Goal: Task Accomplishment & Management: Manage account settings

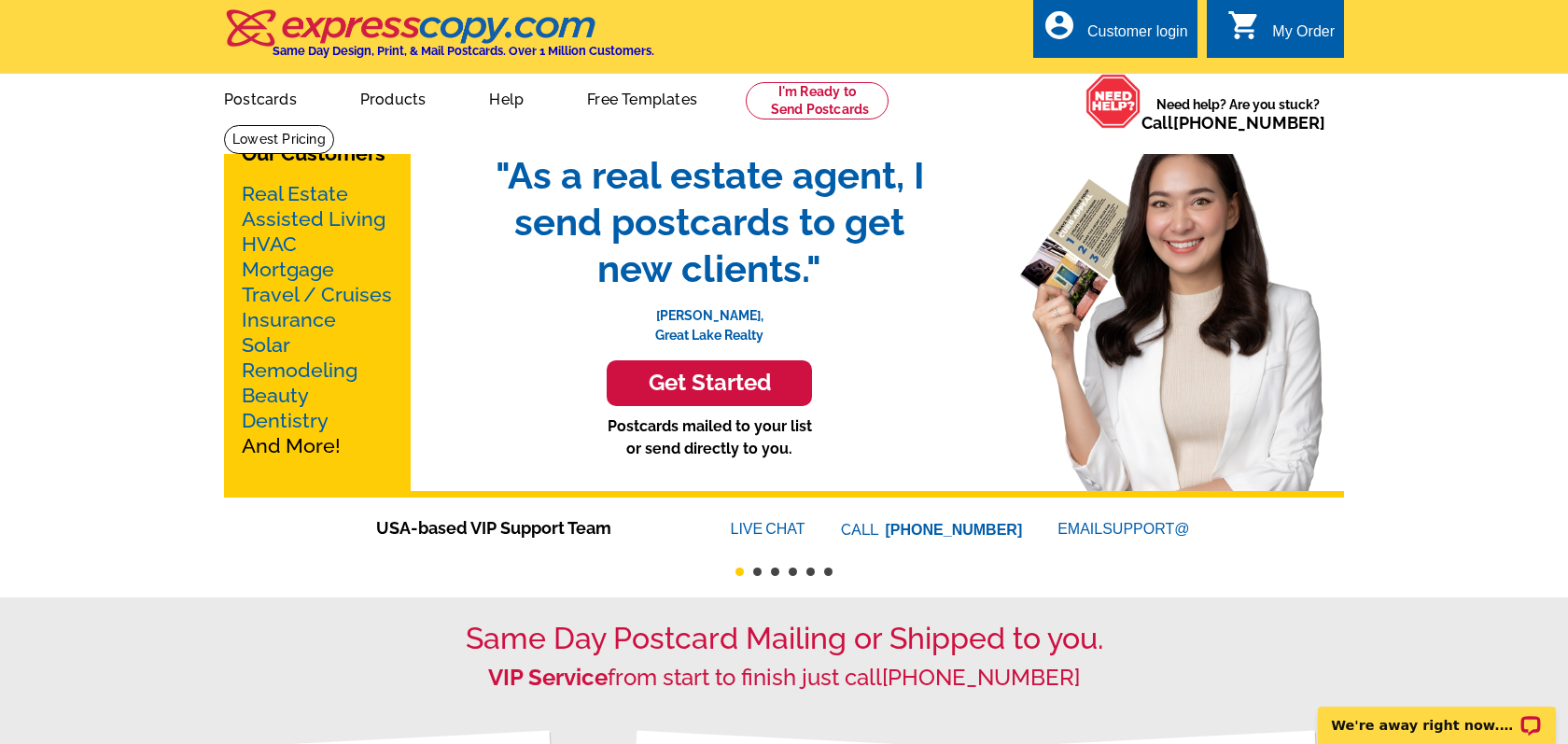
click at [1105, 15] on div "account_circle Customer login" at bounding box center [1115, 29] width 164 height 59
click at [1102, 37] on div "Customer login" at bounding box center [1138, 35] width 101 height 26
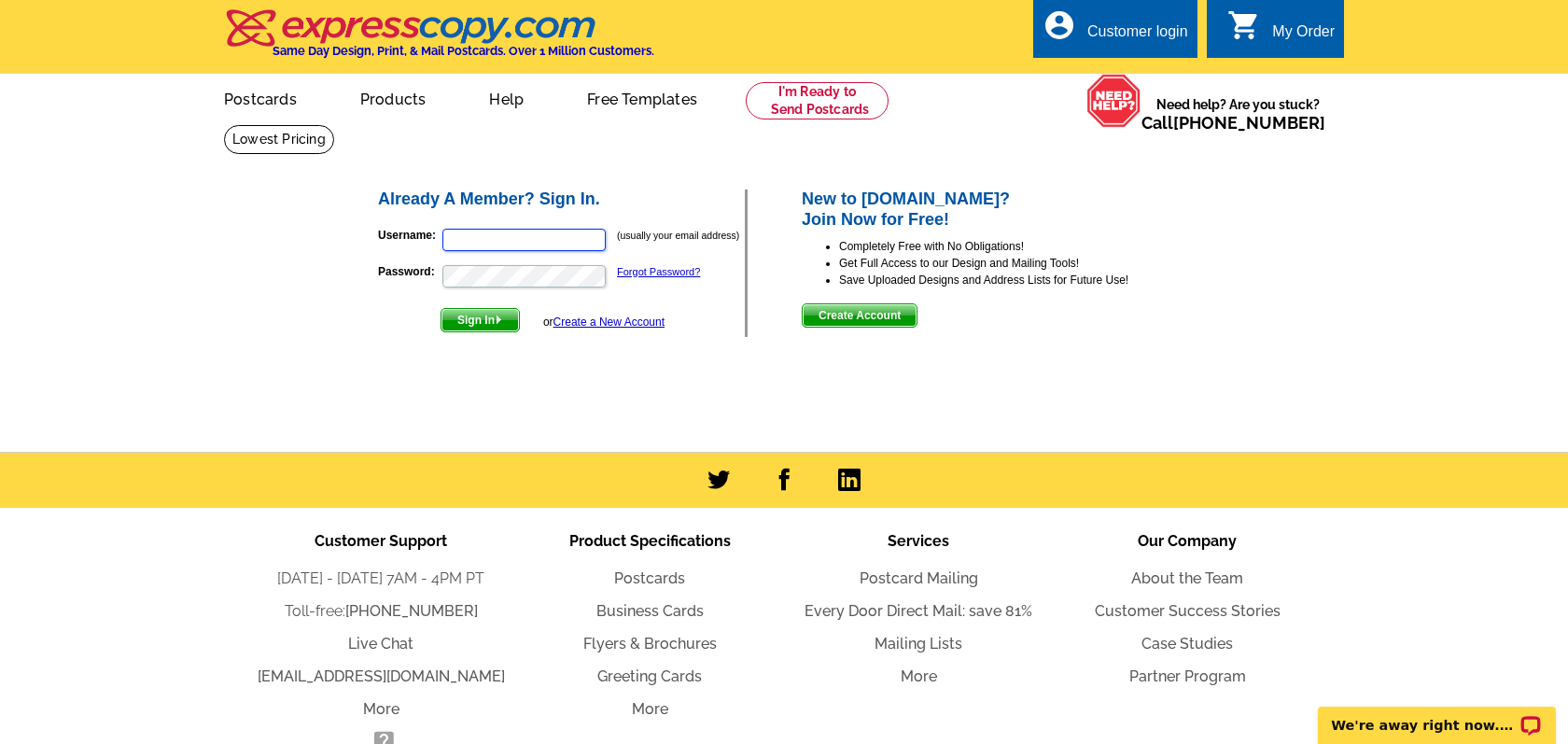
click at [514, 232] on input "Username:" at bounding box center [523, 239] width 163 height 22
type input "janene@rewinterpark.com"
click at [473, 317] on span "Sign In" at bounding box center [479, 320] width 77 height 22
